Goal: Information Seeking & Learning: Check status

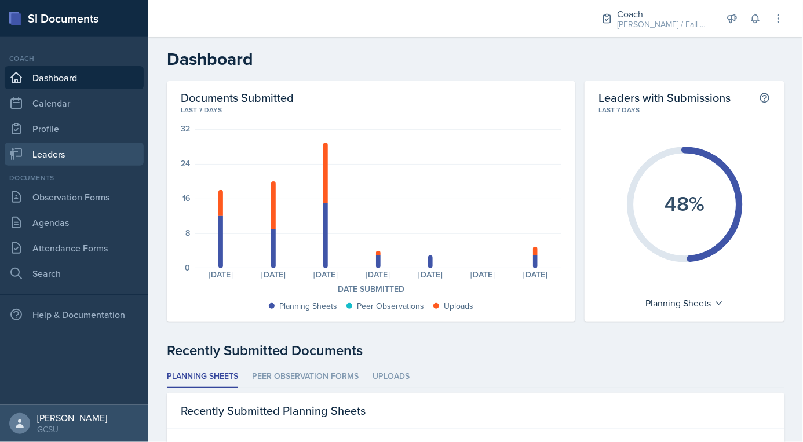
click at [72, 151] on link "Leaders" at bounding box center [74, 153] width 139 height 23
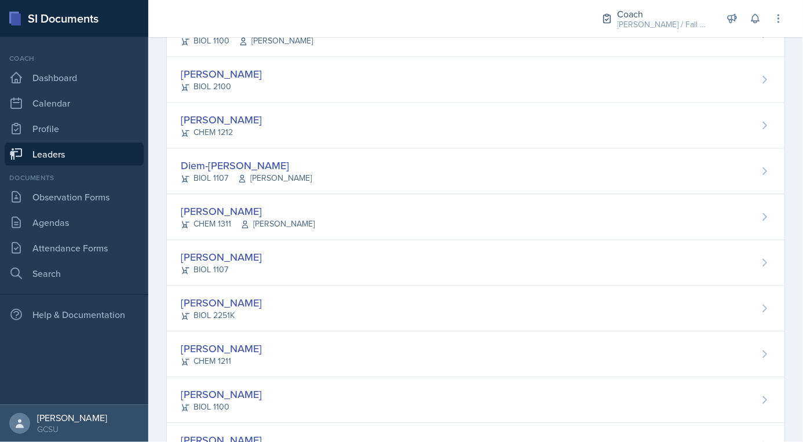
scroll to position [583, 0]
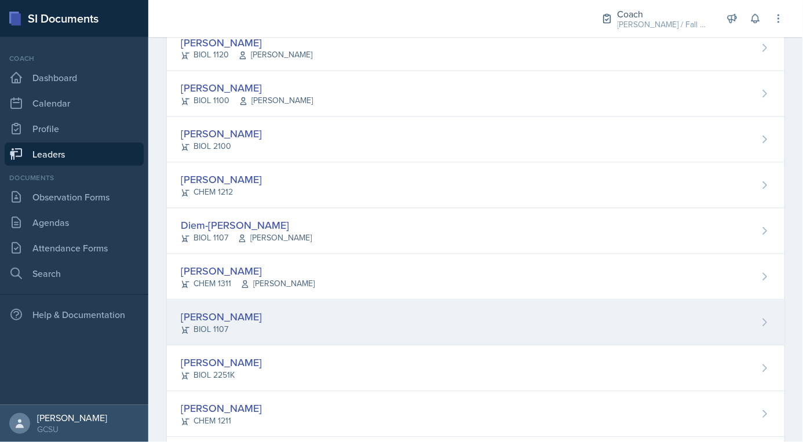
click at [222, 324] on div "BIOL 1107" at bounding box center [221, 330] width 81 height 12
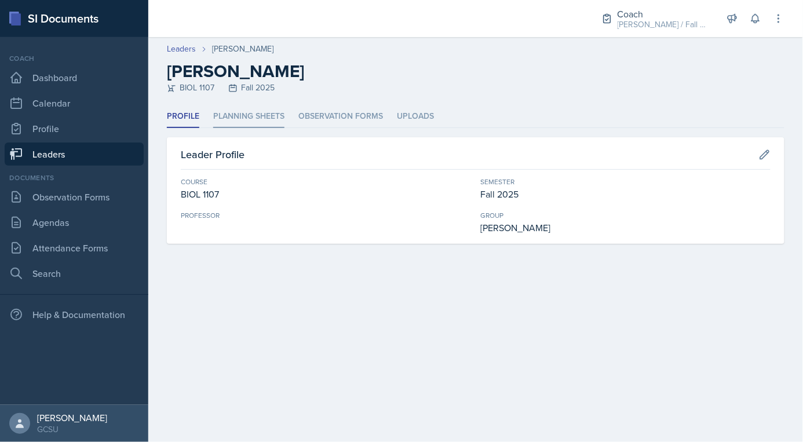
click at [247, 115] on li "Planning Sheets" at bounding box center [248, 116] width 71 height 23
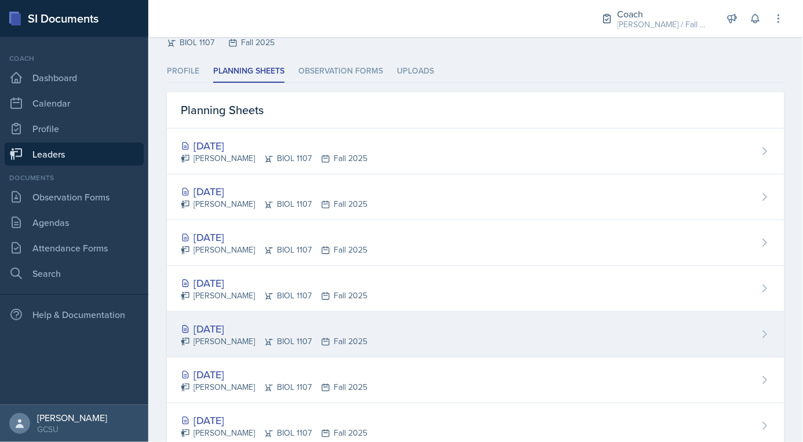
scroll to position [45, 0]
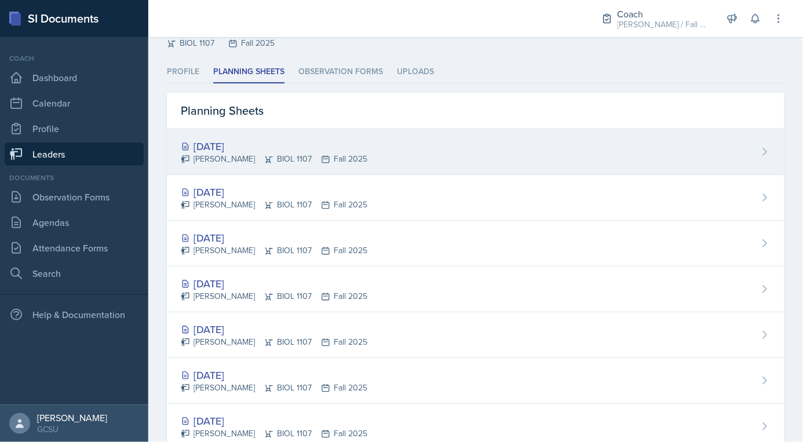
click at [284, 153] on div "[PERSON_NAME] BIOL 1107 Fall 2025" at bounding box center [274, 159] width 186 height 12
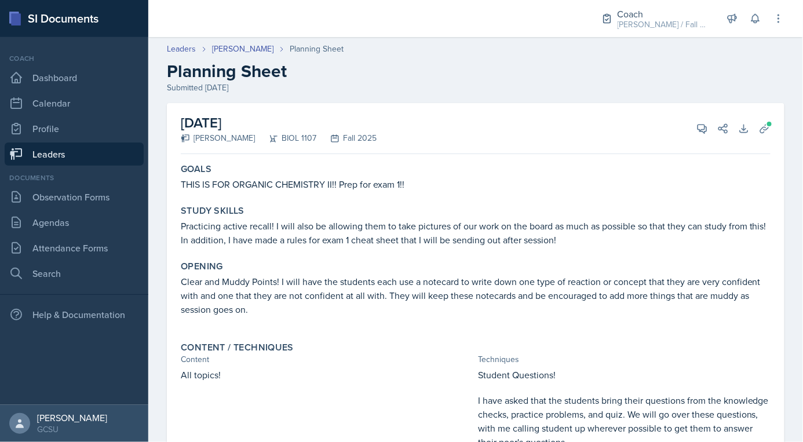
scroll to position [200, 0]
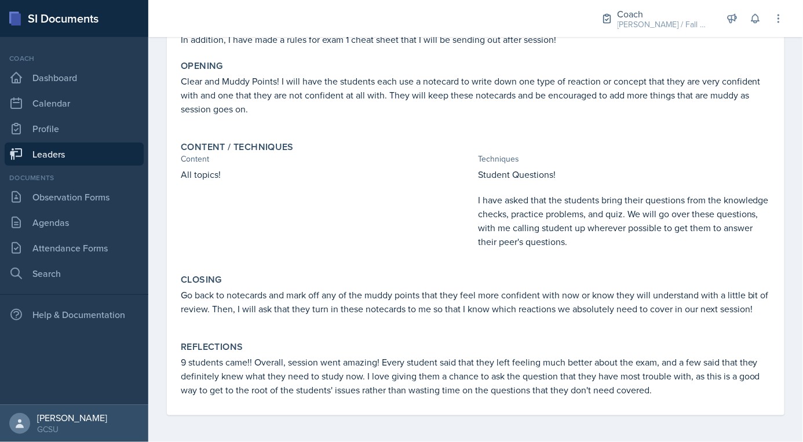
click at [82, 150] on link "Leaders" at bounding box center [74, 153] width 139 height 23
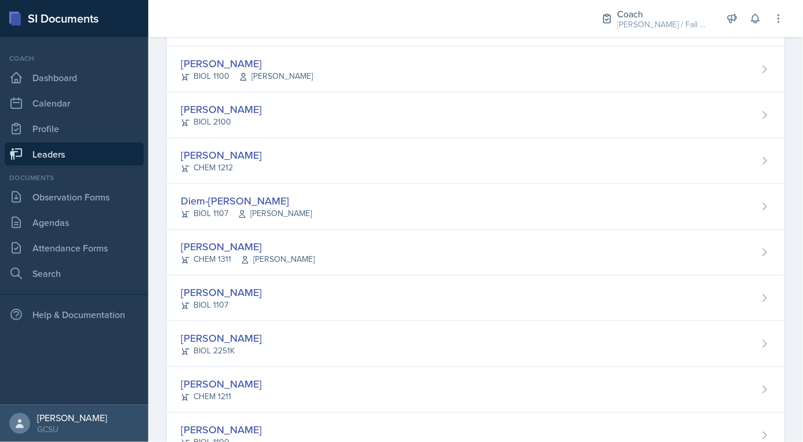
scroll to position [606, 0]
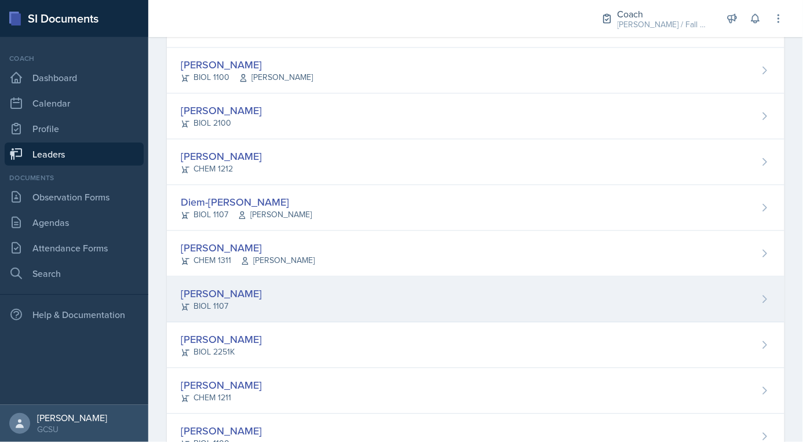
click at [228, 296] on div "[PERSON_NAME]" at bounding box center [221, 294] width 81 height 16
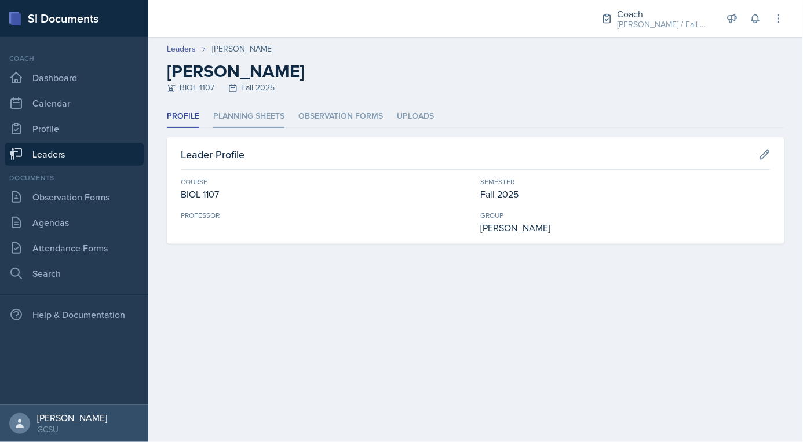
click at [240, 122] on li "Planning Sheets" at bounding box center [248, 116] width 71 height 23
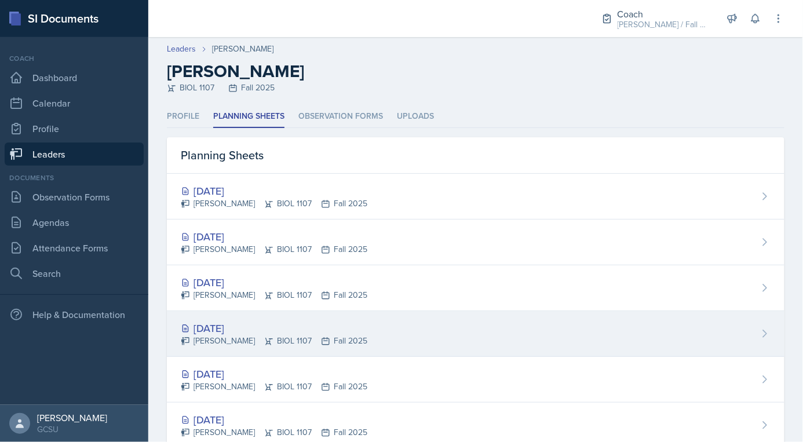
click at [234, 349] on div "[DATE] [PERSON_NAME] BIOL 1107 Fall 2025" at bounding box center [475, 334] width 617 height 46
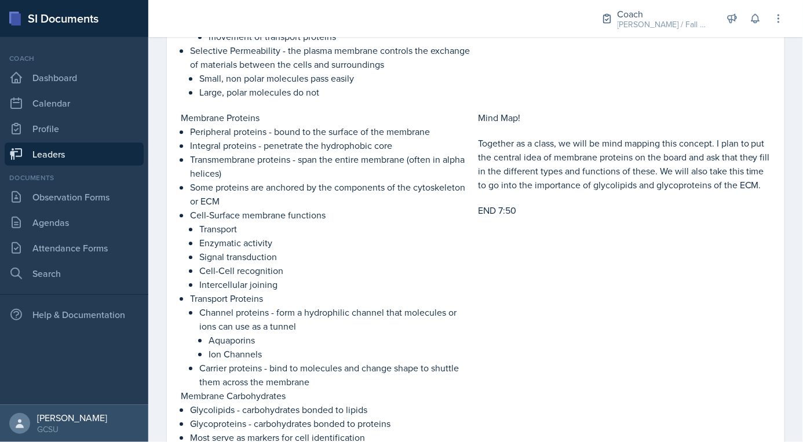
scroll to position [997, 0]
